Goal: Information Seeking & Learning: Learn about a topic

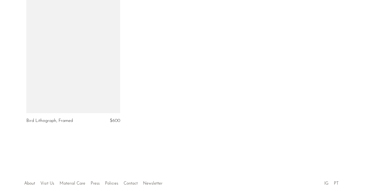
scroll to position [1481, 0]
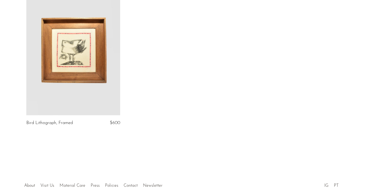
click at [101, 53] on link at bounding box center [73, 48] width 94 height 131
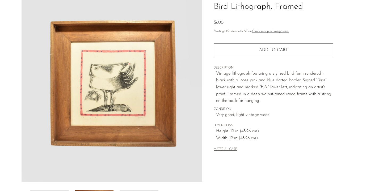
scroll to position [68, 0]
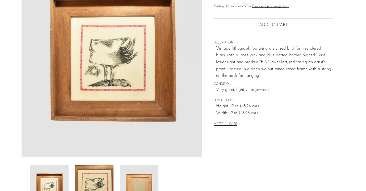
click at [89, 183] on img at bounding box center [94, 186] width 39 height 43
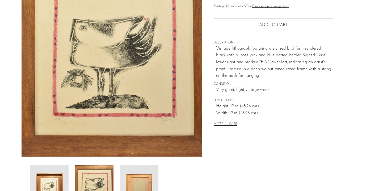
click at [137, 178] on img at bounding box center [139, 186] width 39 height 43
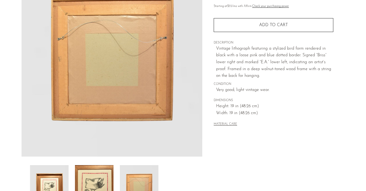
click at [100, 179] on img at bounding box center [94, 186] width 39 height 43
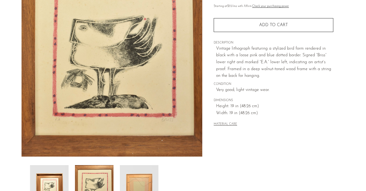
click at [60, 180] on img at bounding box center [49, 186] width 39 height 43
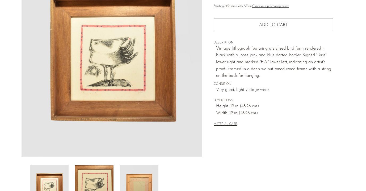
scroll to position [35, 0]
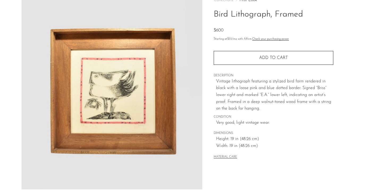
click at [137, 100] on img at bounding box center [112, 89] width 181 height 200
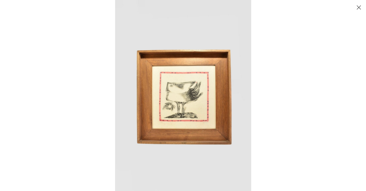
click at [210, 95] on img at bounding box center [183, 95] width 136 height 191
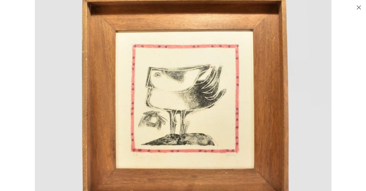
click at [358, 7] on button "Close" at bounding box center [358, 7] width 9 height 9
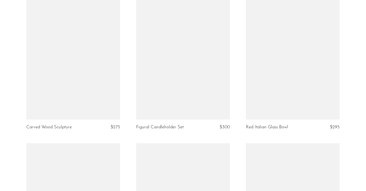
scroll to position [114, 0]
